Goal: Navigation & Orientation: Find specific page/section

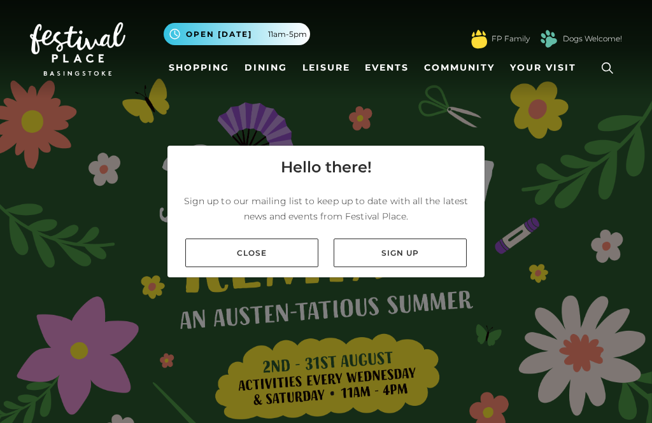
click at [274, 267] on link "Close" at bounding box center [251, 253] width 133 height 29
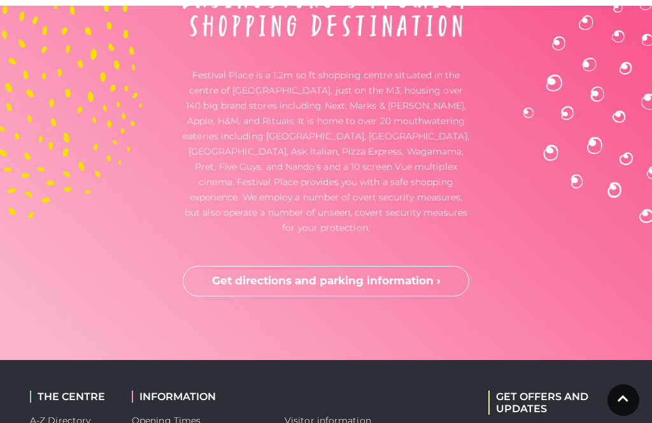
scroll to position [3378, 0]
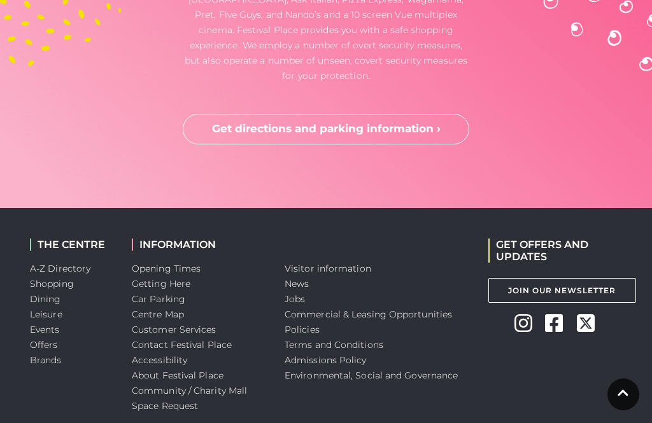
click at [63, 278] on link "Shopping" at bounding box center [52, 283] width 44 height 11
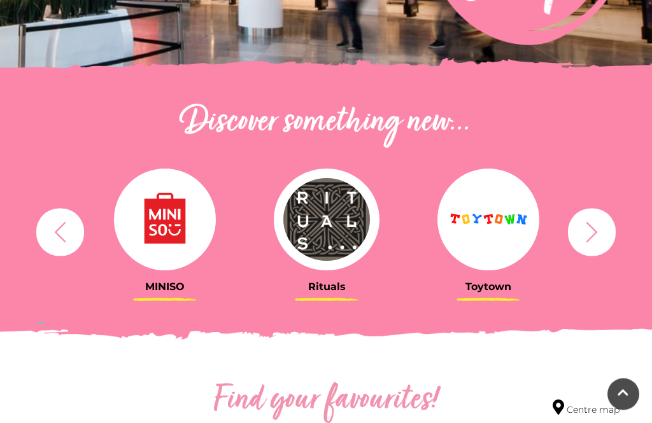
scroll to position [368, 0]
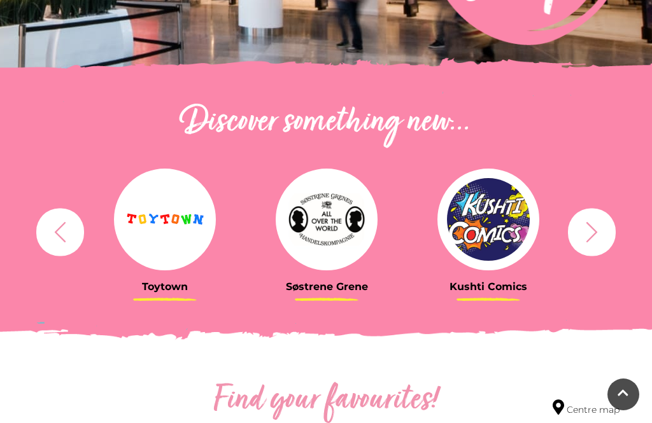
click at [593, 225] on icon "button" at bounding box center [592, 232] width 24 height 24
click at [600, 219] on button "button" at bounding box center [592, 232] width 48 height 48
click at [591, 229] on icon "button" at bounding box center [592, 232] width 24 height 24
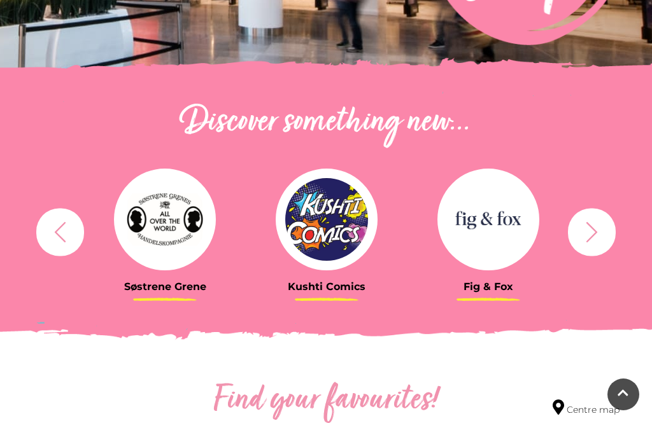
click at [594, 225] on icon "button" at bounding box center [592, 232] width 24 height 24
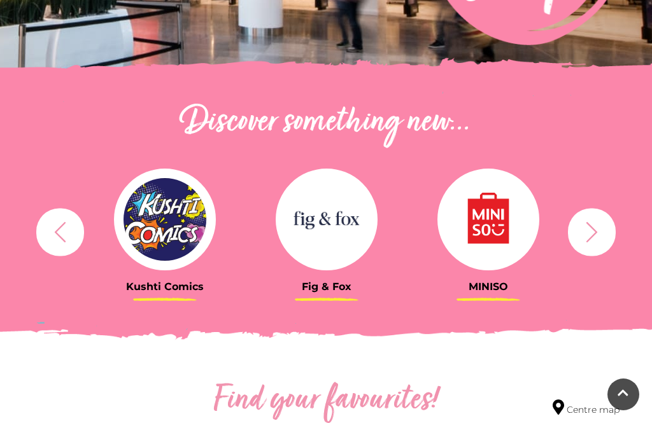
click at [596, 225] on icon "button" at bounding box center [592, 232] width 24 height 24
click at [582, 234] on icon "button" at bounding box center [592, 232] width 24 height 24
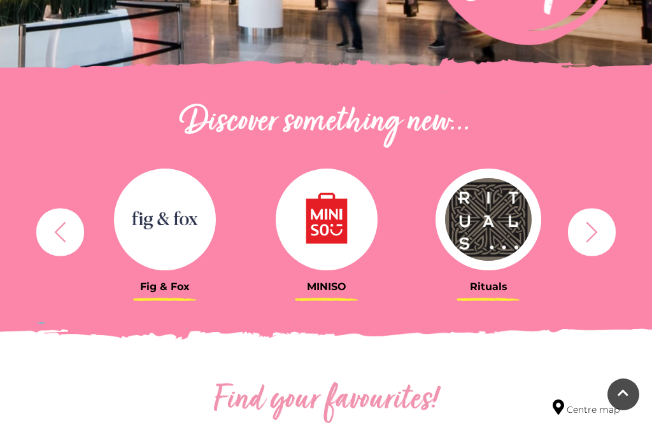
click at [598, 225] on icon "button" at bounding box center [592, 232] width 24 height 24
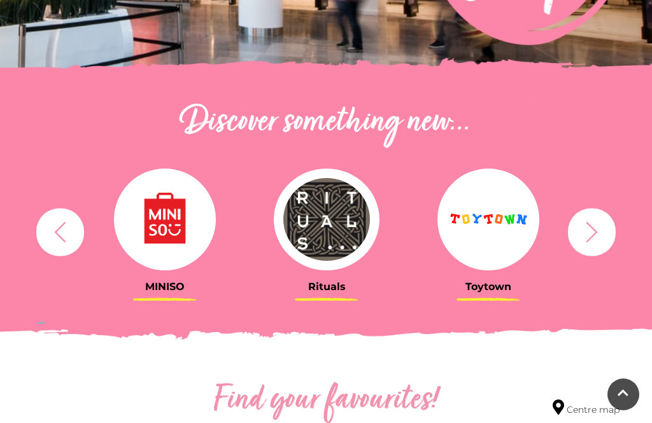
click at [596, 225] on icon "button" at bounding box center [592, 232] width 24 height 24
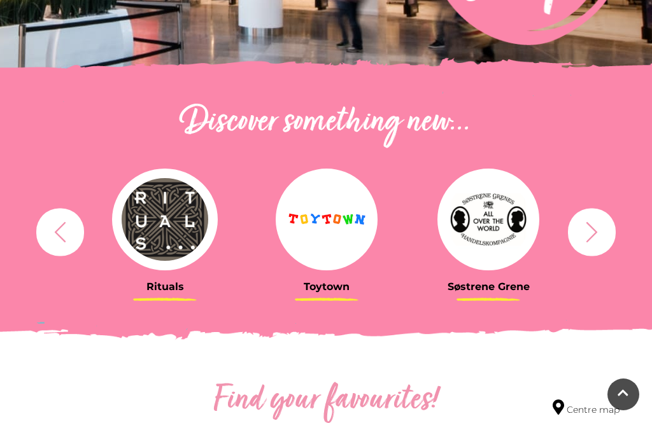
click at [596, 221] on icon "button" at bounding box center [592, 232] width 24 height 24
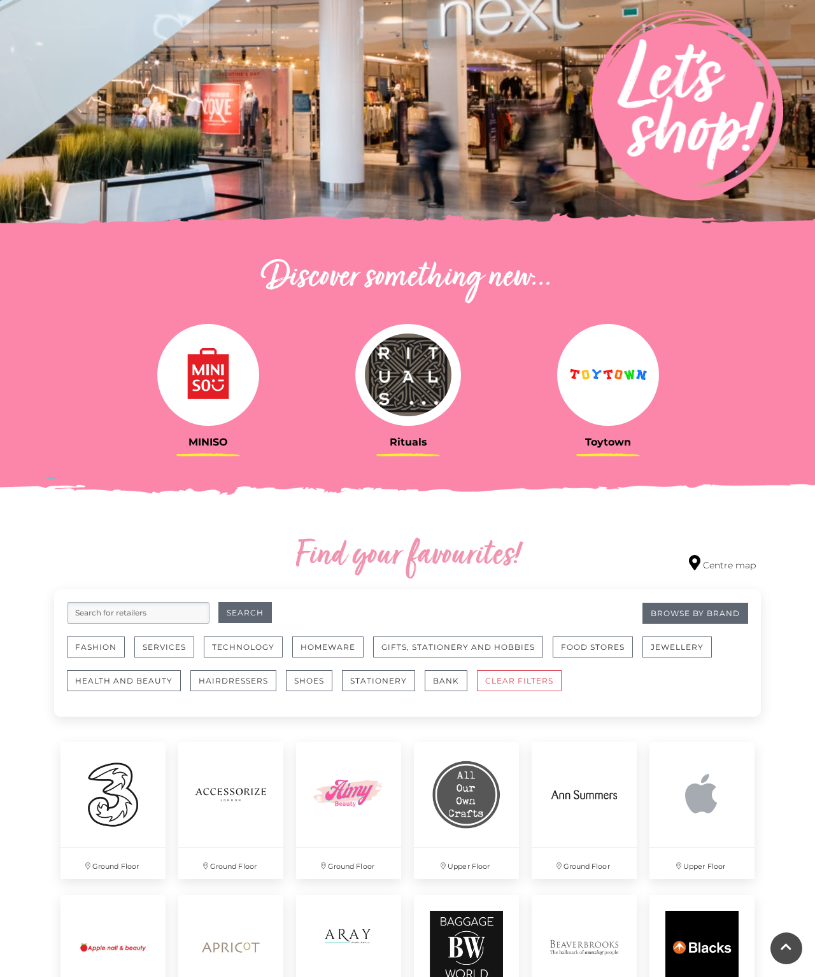
scroll to position [1, 0]
